Goal: Transaction & Acquisition: Purchase product/service

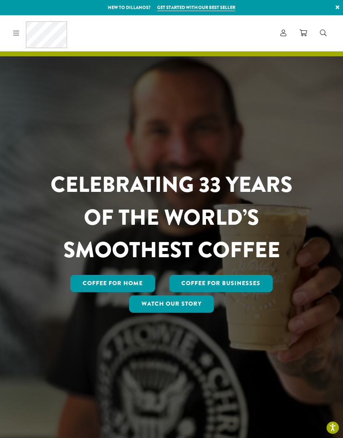
click at [19, 30] on icon at bounding box center [16, 33] width 6 height 7
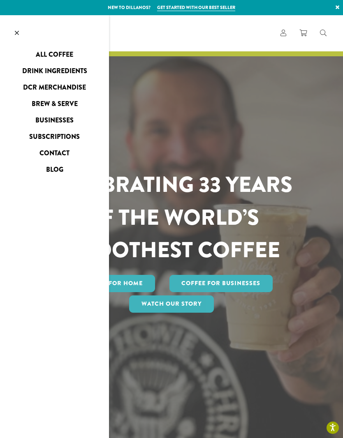
click at [82, 70] on link "Drink Ingredients" at bounding box center [54, 71] width 109 height 13
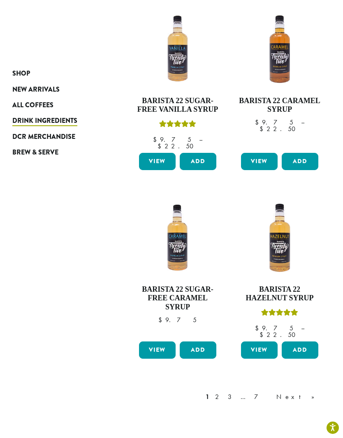
scroll to position [882, 0]
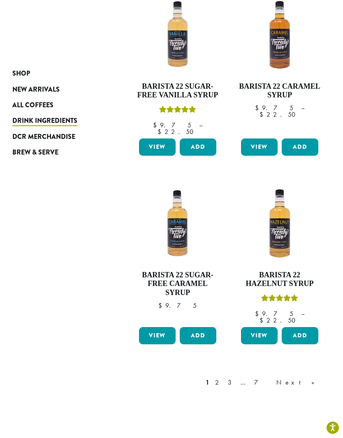
click at [224, 378] on link "2" at bounding box center [218, 383] width 10 height 10
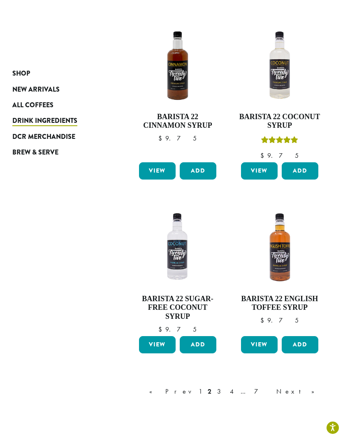
scroll to position [873, 0]
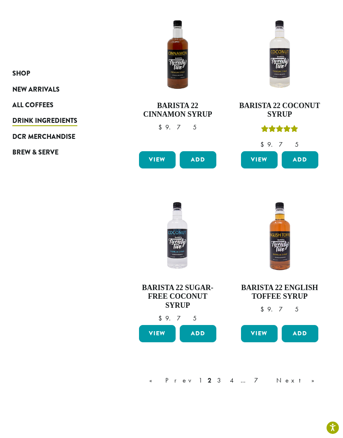
click at [316, 376] on link "Next »" at bounding box center [298, 381] width 47 height 10
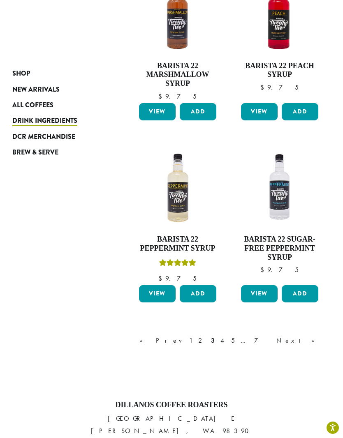
scroll to position [957, 0]
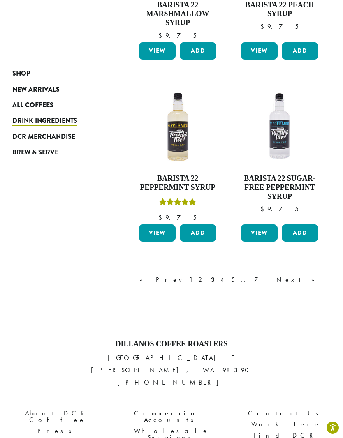
click at [313, 275] on link "Next »" at bounding box center [298, 280] width 47 height 10
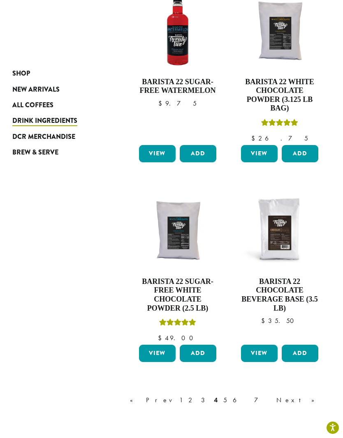
scroll to position [864, 0]
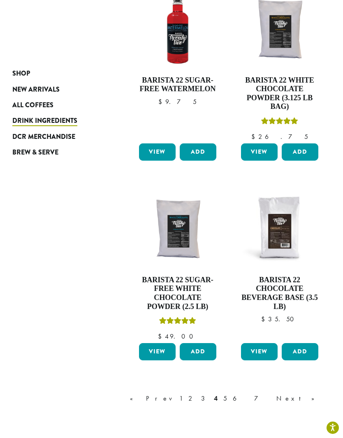
click at [316, 394] on link "Next »" at bounding box center [298, 399] width 47 height 10
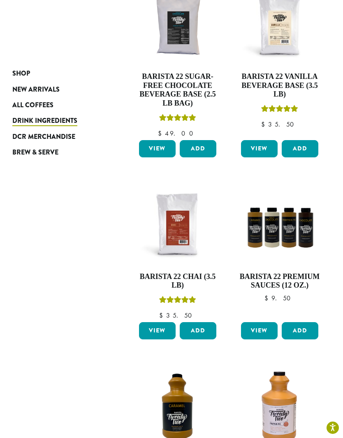
scroll to position [171, 0]
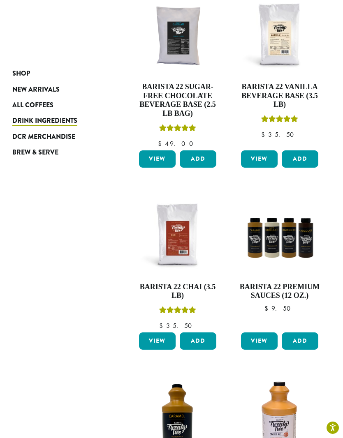
click at [288, 218] on img at bounding box center [279, 235] width 81 height 81
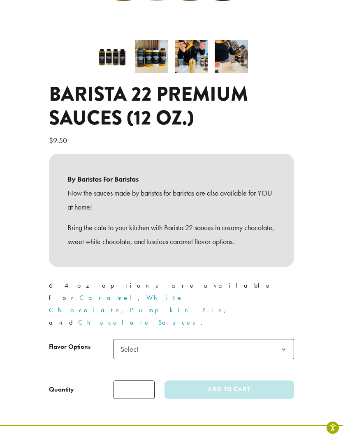
scroll to position [250, 0]
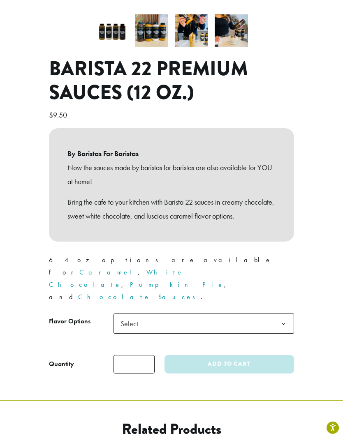
click at [283, 314] on b at bounding box center [284, 324] width 20 height 20
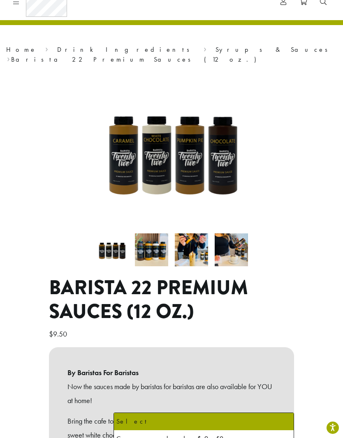
scroll to position [15, 0]
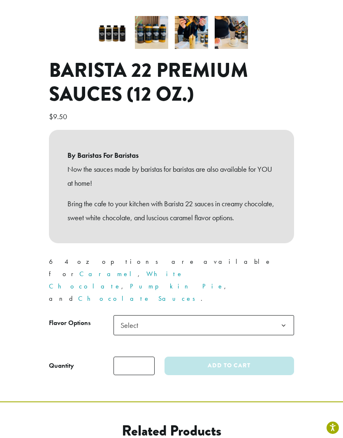
scroll to position [285, 0]
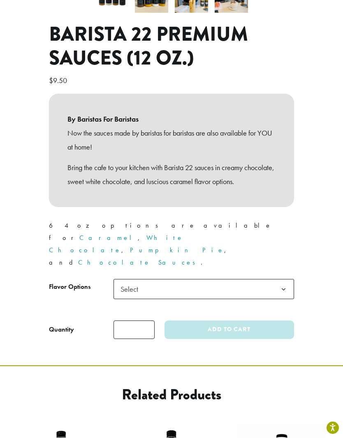
click at [279, 280] on b at bounding box center [284, 290] width 20 height 20
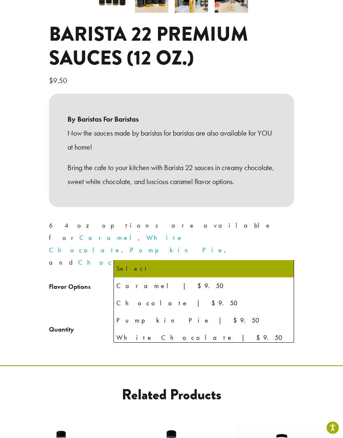
select select "**********"
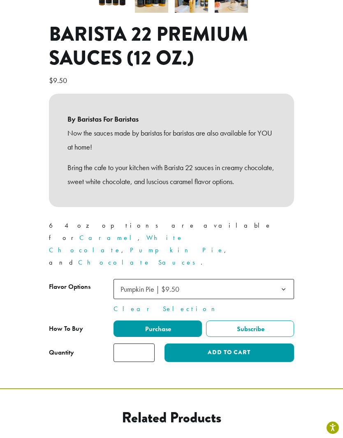
click at [263, 344] on button "Add to cart" at bounding box center [230, 353] width 130 height 19
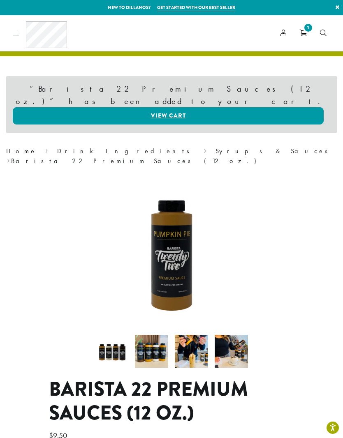
click at [19, 34] on icon at bounding box center [16, 33] width 6 height 7
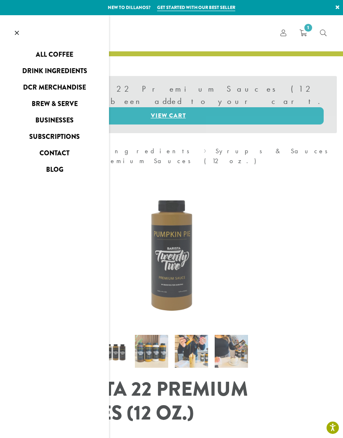
click at [65, 57] on link "All Coffee" at bounding box center [54, 54] width 109 height 13
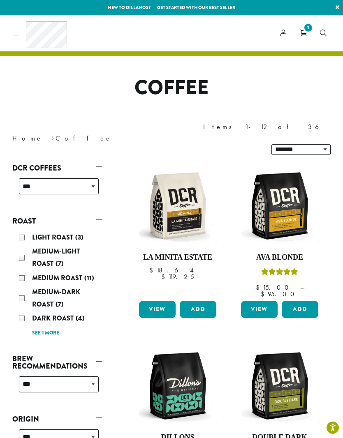
click at [283, 188] on img at bounding box center [279, 205] width 81 height 81
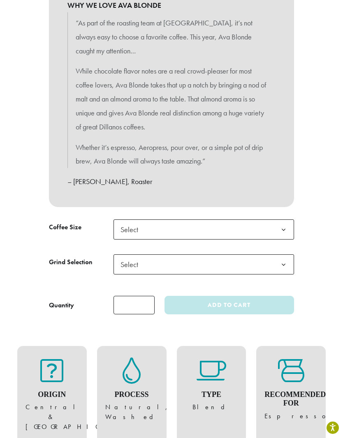
scroll to position [443, 0]
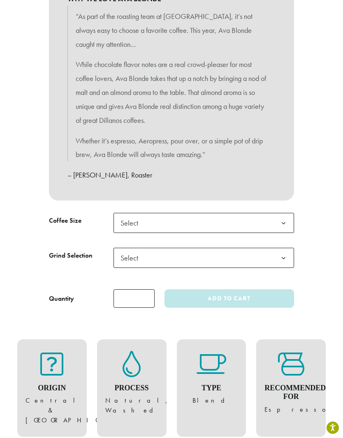
click at [285, 216] on b at bounding box center [284, 223] width 20 height 20
click at [270, 250] on span "Select" at bounding box center [204, 258] width 181 height 20
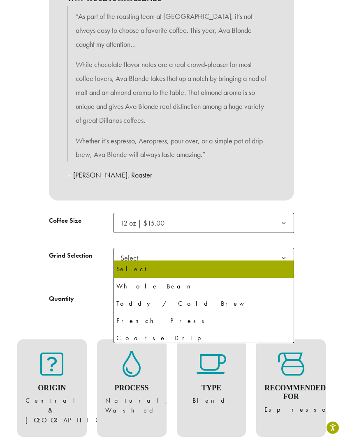
select select "*********"
select select "**********"
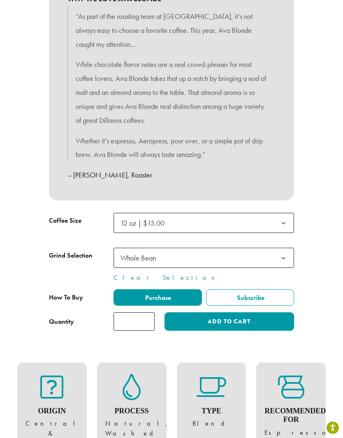
click at [260, 316] on button "Add to cart" at bounding box center [230, 322] width 130 height 19
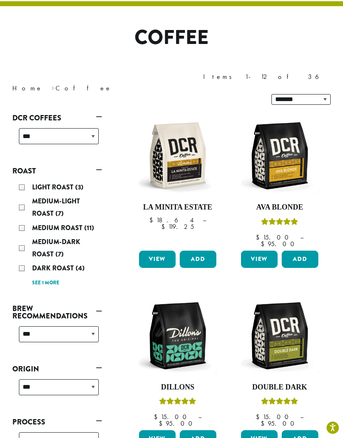
scroll to position [118, 0]
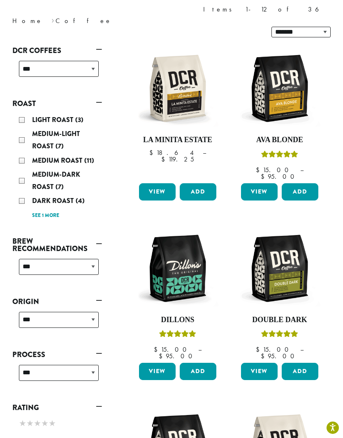
click at [187, 246] on img at bounding box center [177, 268] width 81 height 81
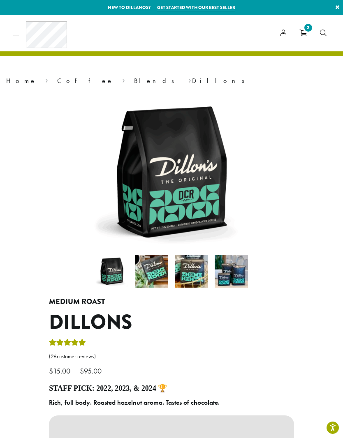
click at [57, 77] on link "Coffee" at bounding box center [85, 80] width 56 height 9
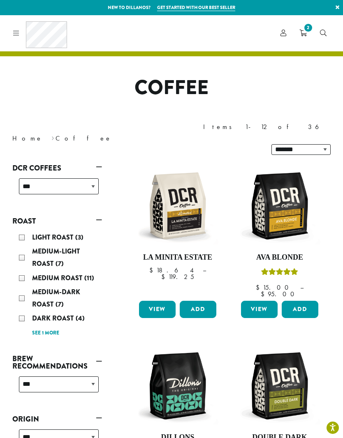
click at [285, 193] on img at bounding box center [279, 205] width 81 height 81
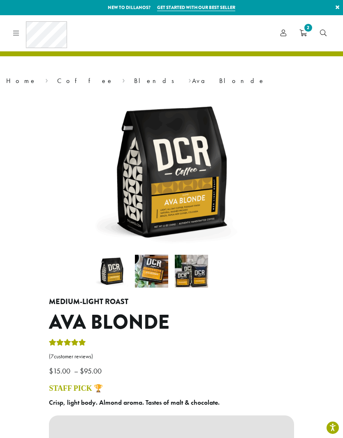
click at [57, 79] on link "Coffee" at bounding box center [85, 80] width 56 height 9
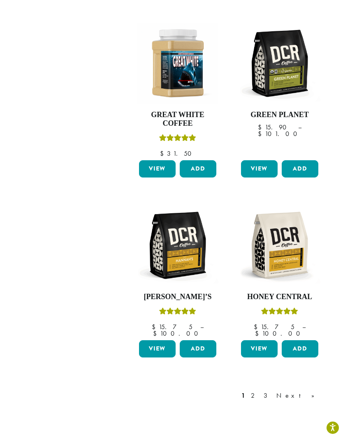
scroll to position [886, 0]
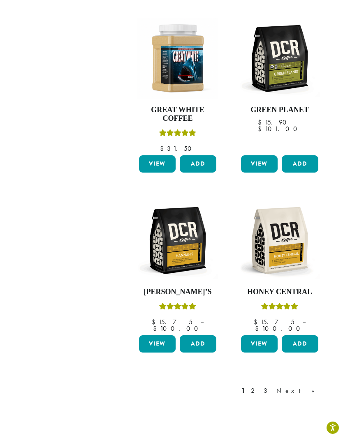
click at [290, 386] on div "1 2 3 Next »" at bounding box center [282, 391] width 85 height 10
click at [260, 386] on link "2" at bounding box center [254, 391] width 10 height 10
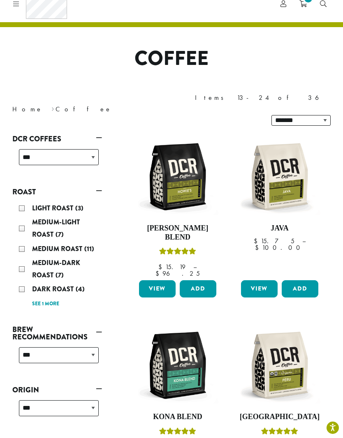
scroll to position [21, 0]
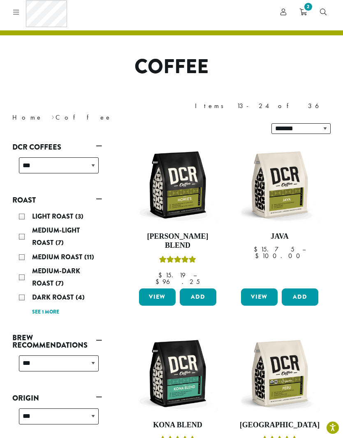
click at [25, 225] on div "Medium-Light Roast (7)" at bounding box center [59, 237] width 80 height 25
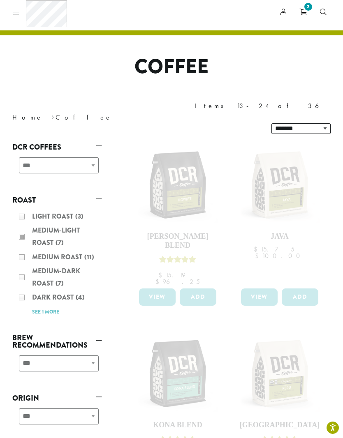
click at [21, 207] on div "Light Roast (3) Medium-Light Roast (7) Medium Roast (11) Medium-Dark Roast (7) …" at bounding box center [57, 264] width 90 height 114
click at [18, 207] on div "Light Roast (3) Medium-Light Roast (7) Medium Roast (11) Medium-Dark Roast (7) …" at bounding box center [57, 264] width 90 height 114
click at [20, 207] on div "Light Roast (3) Medium-Light Roast (7) Medium Roast (11) Medium-Dark Roast (7) …" at bounding box center [57, 264] width 90 height 114
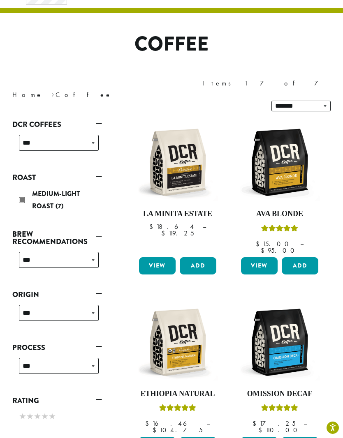
scroll to position [4, 0]
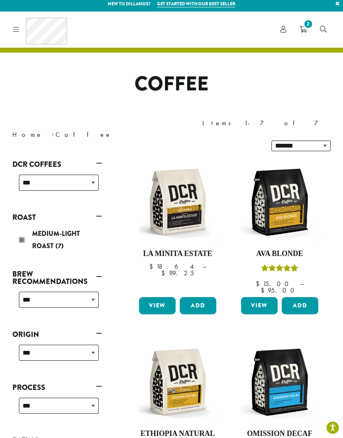
click at [27, 228] on div "Medium-Light Roast (7)" at bounding box center [59, 240] width 80 height 25
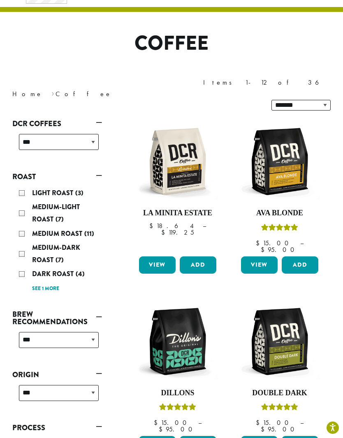
scroll to position [50, 0]
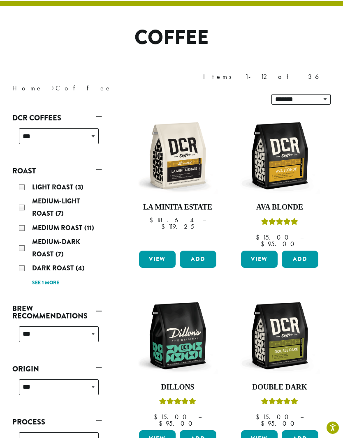
click at [22, 181] on div "Light Roast (3)" at bounding box center [59, 187] width 80 height 12
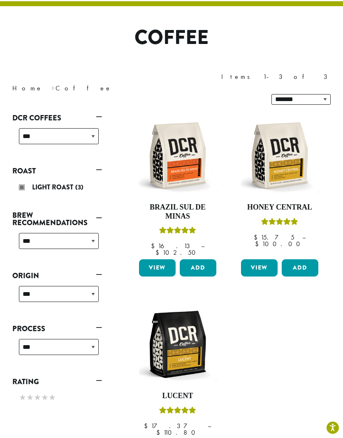
click at [296, 148] on img at bounding box center [279, 155] width 81 height 81
click at [18, 178] on div "Light Roast (3)" at bounding box center [59, 188] width 86 height 21
click at [20, 181] on div "Light Roast (3)" at bounding box center [59, 187] width 80 height 12
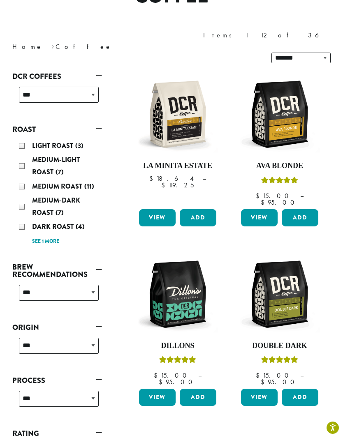
scroll to position [93, 0]
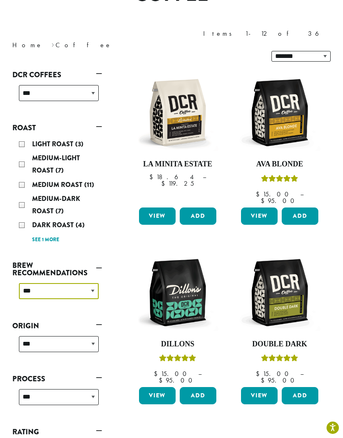
click at [32, 283] on select "**********" at bounding box center [59, 291] width 80 height 16
select select "********"
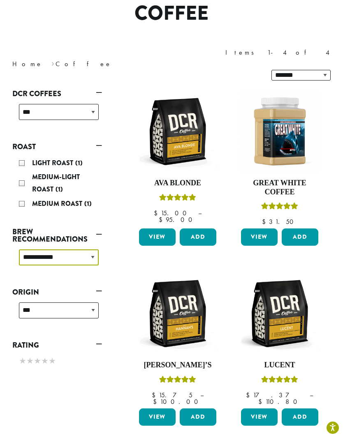
scroll to position [71, 0]
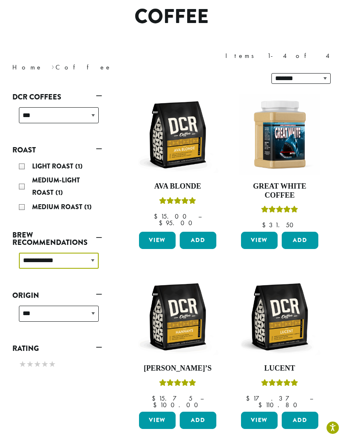
click at [33, 253] on select "**********" at bounding box center [59, 261] width 80 height 16
select select
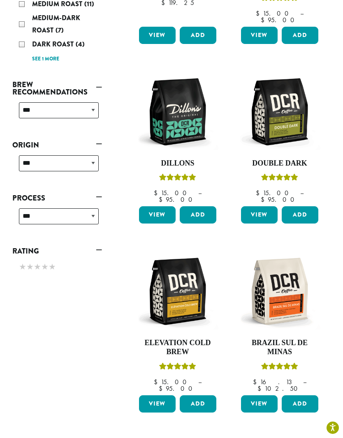
scroll to position [282, 0]
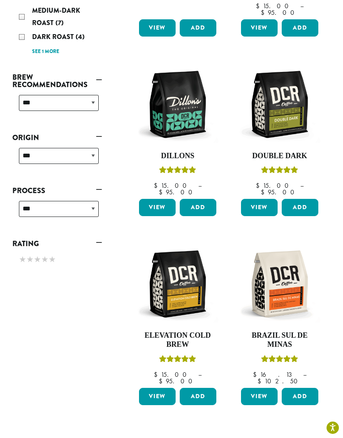
click at [190, 90] on img at bounding box center [177, 104] width 81 height 81
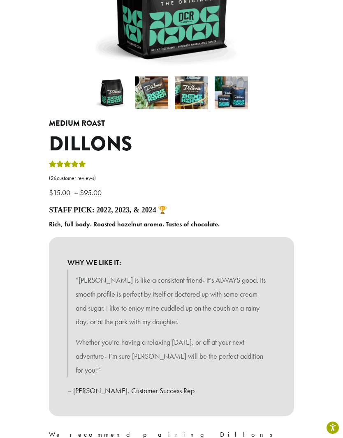
scroll to position [174, 0]
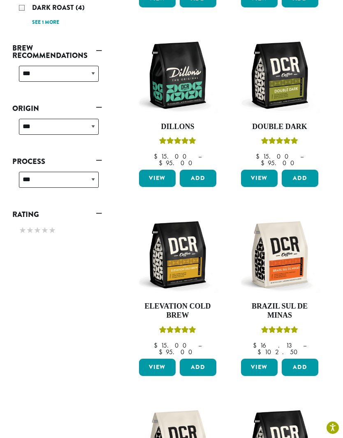
click at [175, 50] on img at bounding box center [177, 75] width 81 height 81
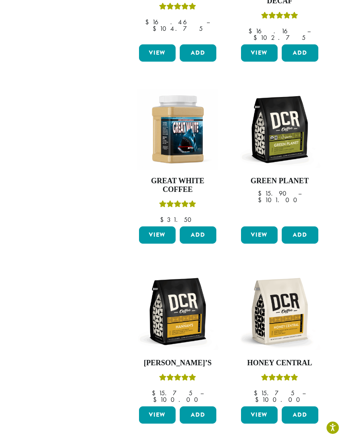
scroll to position [825, 0]
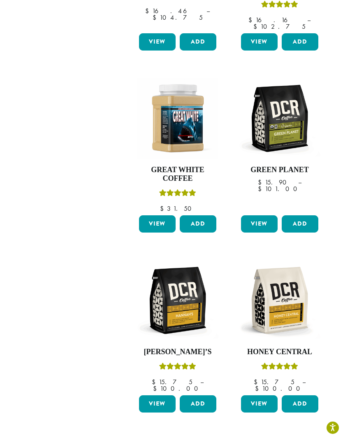
click at [190, 264] on img at bounding box center [177, 300] width 81 height 81
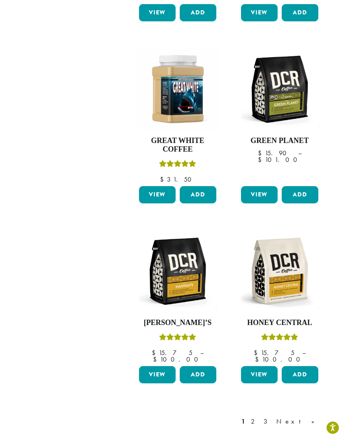
click at [260, 417] on link "2" at bounding box center [254, 422] width 10 height 10
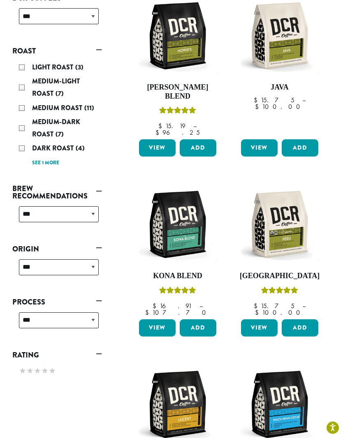
scroll to position [172, 0]
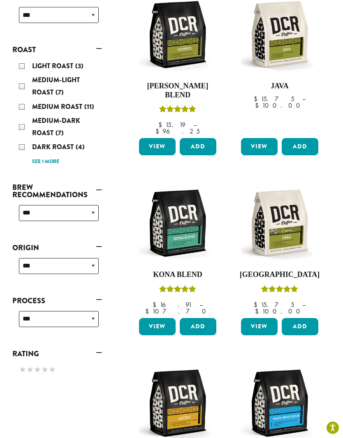
click at [195, 203] on img at bounding box center [177, 223] width 81 height 81
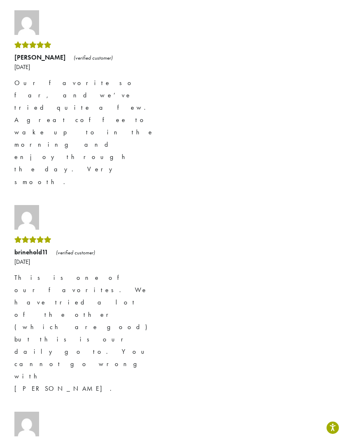
scroll to position [1128, 0]
